Goal: Task Accomplishment & Management: Use online tool/utility

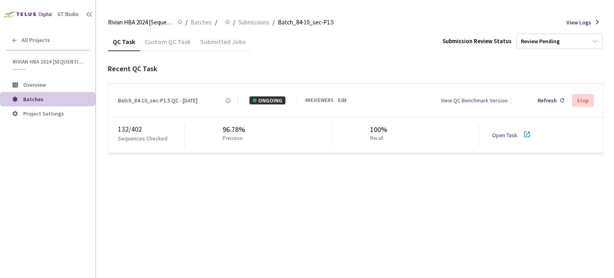
click at [515, 135] on link "Open Task" at bounding box center [504, 134] width 25 height 7
click at [145, 98] on div "Batch_84-10_sec-P1.5 QC - [DATE]" at bounding box center [158, 100] width 80 height 8
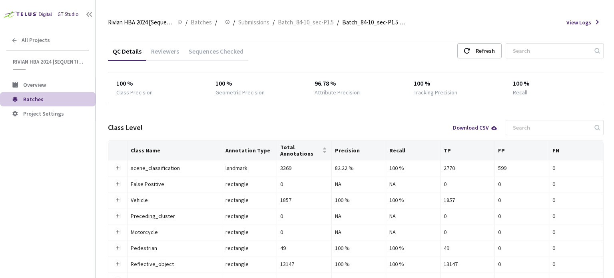
click at [171, 49] on div "Reviewers" at bounding box center [165, 54] width 38 height 14
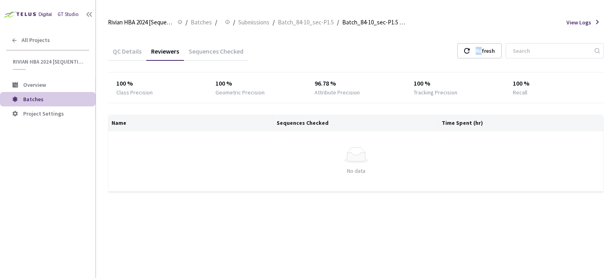
drag, startPoint x: 480, startPoint y: 49, endPoint x: 489, endPoint y: 61, distance: 14.8
click at [489, 61] on div "QC Details Reviewers Sequences Checked Refresh" at bounding box center [356, 52] width 496 height 21
click at [491, 48] on div "Refresh" at bounding box center [485, 51] width 19 height 14
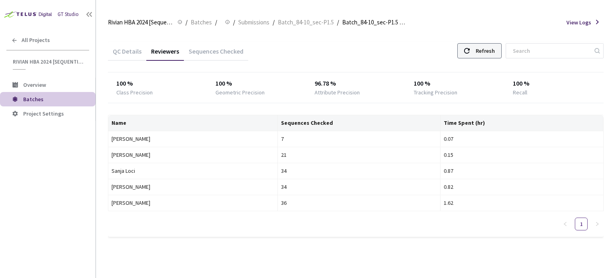
click at [481, 54] on div "Refresh" at bounding box center [479, 50] width 44 height 15
click at [495, 48] on div "Refresh" at bounding box center [485, 51] width 19 height 14
click at [482, 53] on div "Refresh" at bounding box center [479, 50] width 44 height 15
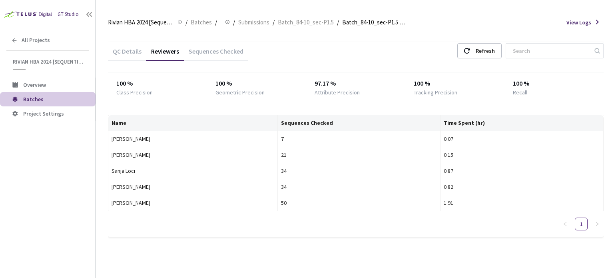
click at [491, 59] on div "QC Details Reviewers Sequences Checked Refresh" at bounding box center [356, 52] width 496 height 21
click at [491, 52] on div "Refresh" at bounding box center [485, 51] width 19 height 14
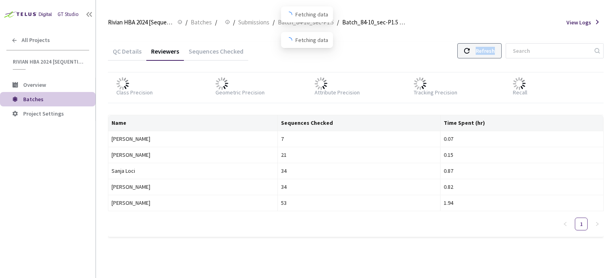
click at [491, 52] on div "Refresh" at bounding box center [485, 51] width 19 height 14
click at [486, 55] on div "Refresh" at bounding box center [485, 51] width 19 height 14
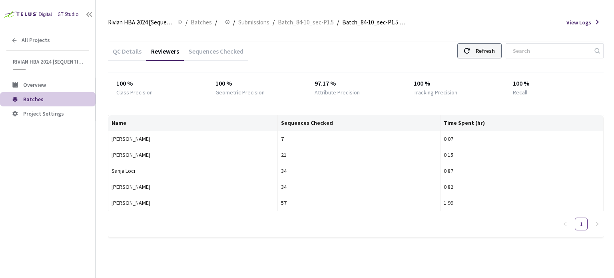
click at [486, 55] on div "Refresh" at bounding box center [485, 51] width 19 height 14
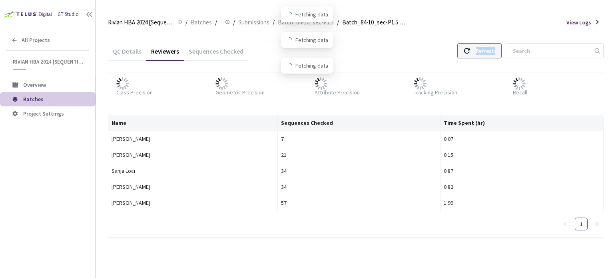
click at [486, 55] on div "Refresh" at bounding box center [485, 51] width 19 height 14
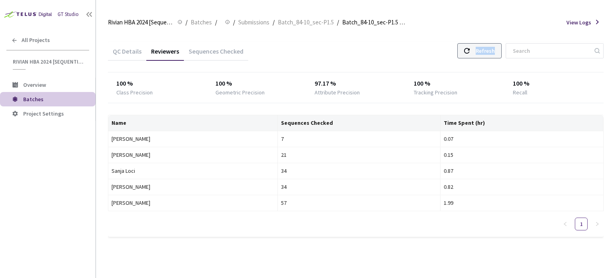
click at [489, 54] on div "Refresh" at bounding box center [485, 51] width 19 height 14
click at [487, 51] on div "Refresh" at bounding box center [485, 51] width 19 height 14
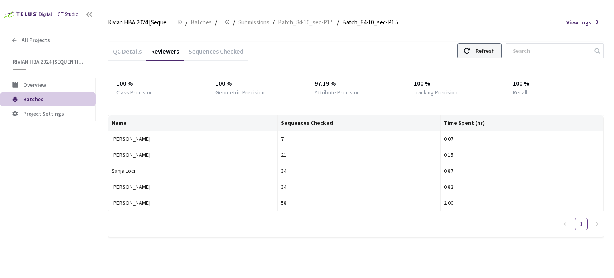
click at [487, 51] on div "Refresh" at bounding box center [485, 51] width 19 height 14
click at [483, 49] on div "Refresh" at bounding box center [485, 51] width 19 height 14
click at [484, 58] on div "Refresh" at bounding box center [479, 50] width 44 height 15
click at [486, 49] on div "Refresh" at bounding box center [485, 51] width 19 height 14
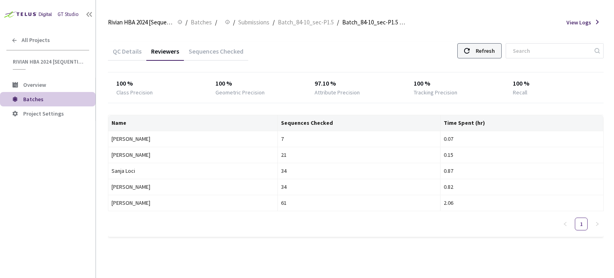
click at [486, 49] on div "Refresh" at bounding box center [485, 51] width 19 height 14
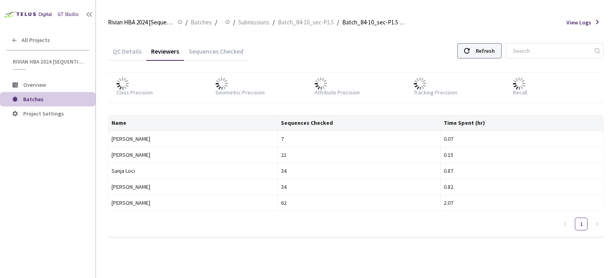
click at [486, 49] on div "Refresh" at bounding box center [485, 51] width 19 height 14
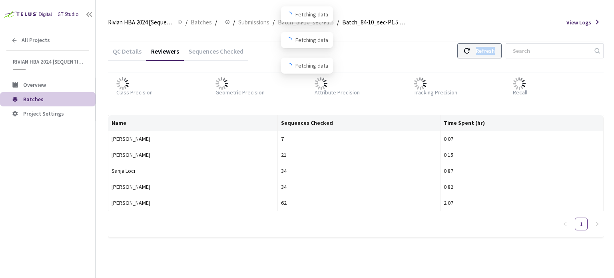
click at [486, 49] on div "Refresh" at bounding box center [485, 51] width 19 height 14
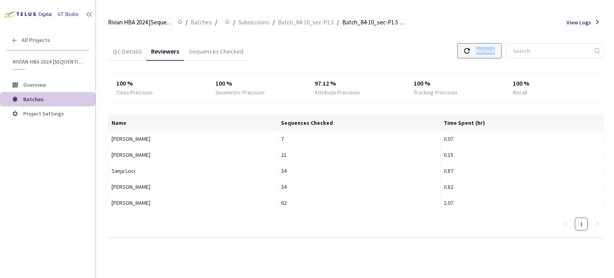
click at [485, 54] on div "Refresh" at bounding box center [485, 51] width 19 height 14
click at [468, 48] on div "Refresh" at bounding box center [479, 50] width 44 height 15
click at [495, 48] on div "Refresh" at bounding box center [485, 51] width 19 height 14
click at [502, 46] on div "Refresh" at bounding box center [479, 50] width 44 height 15
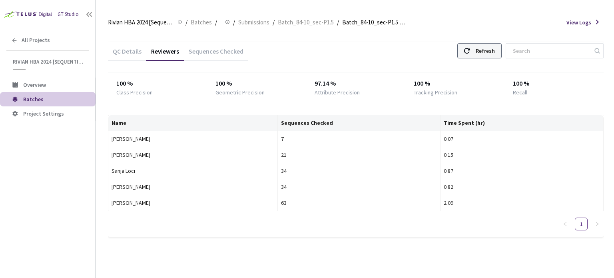
click at [495, 50] on div "Refresh" at bounding box center [485, 51] width 19 height 14
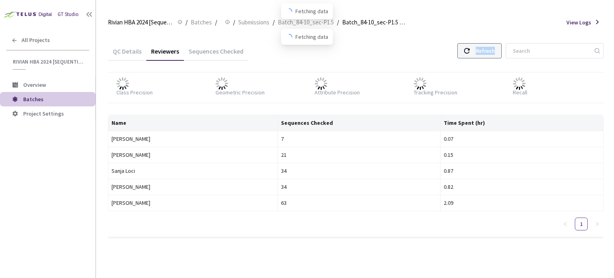
click at [495, 50] on div "Refresh" at bounding box center [485, 51] width 19 height 14
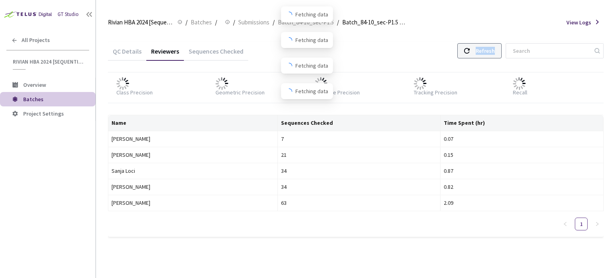
click at [495, 50] on div "Refresh" at bounding box center [485, 51] width 19 height 14
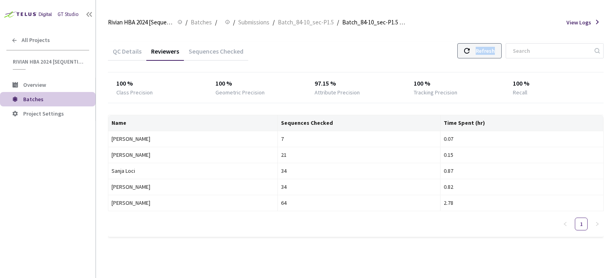
click at [495, 50] on div "Refresh" at bounding box center [485, 51] width 19 height 14
click at [484, 51] on div "Refresh" at bounding box center [485, 51] width 19 height 14
click at [470, 51] on icon at bounding box center [467, 51] width 6 height 6
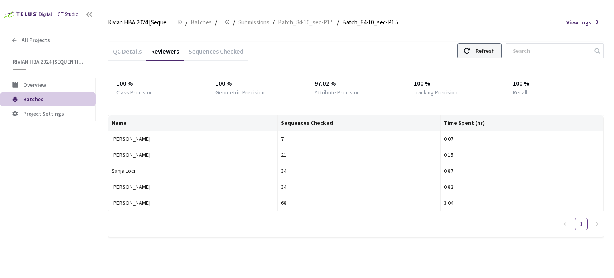
click at [470, 51] on icon at bounding box center [467, 51] width 6 height 6
click at [492, 42] on div "QC Details Reviewers Sequences Checked Refresh" at bounding box center [356, 52] width 496 height 21
click at [488, 50] on div "Refresh" at bounding box center [485, 51] width 19 height 14
